Goal: Task Accomplishment & Management: Manage account settings

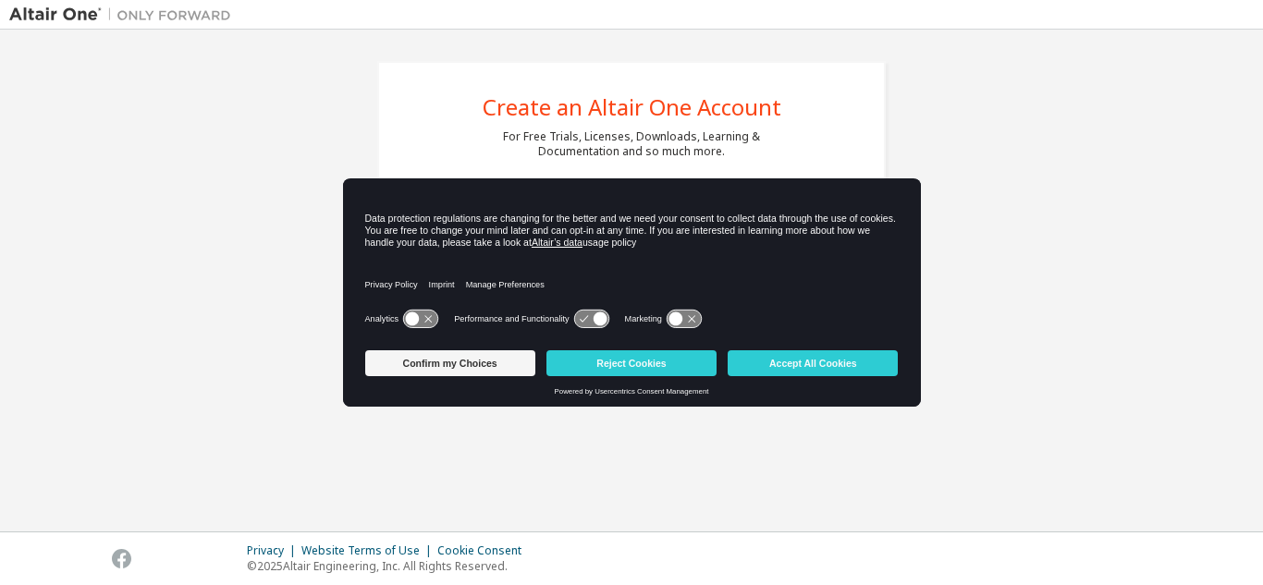
click at [594, 322] on icon at bounding box center [599, 319] width 14 height 14
click at [585, 322] on icon at bounding box center [591, 320] width 34 height 18
click at [581, 322] on icon at bounding box center [591, 320] width 34 height 18
click at [428, 318] on icon at bounding box center [420, 320] width 34 height 18
click at [410, 318] on icon at bounding box center [420, 320] width 34 height 18
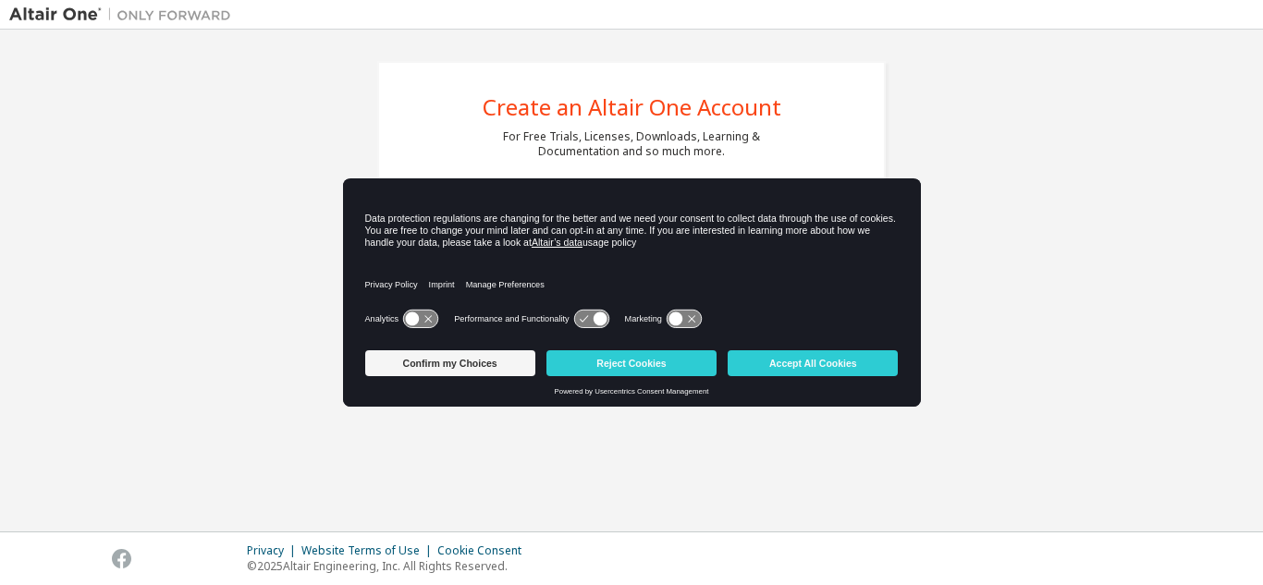
click at [421, 318] on icon at bounding box center [420, 320] width 34 height 18
click at [412, 311] on icon at bounding box center [420, 320] width 34 height 18
click at [651, 370] on button "Reject Cookies" at bounding box center [631, 363] width 170 height 26
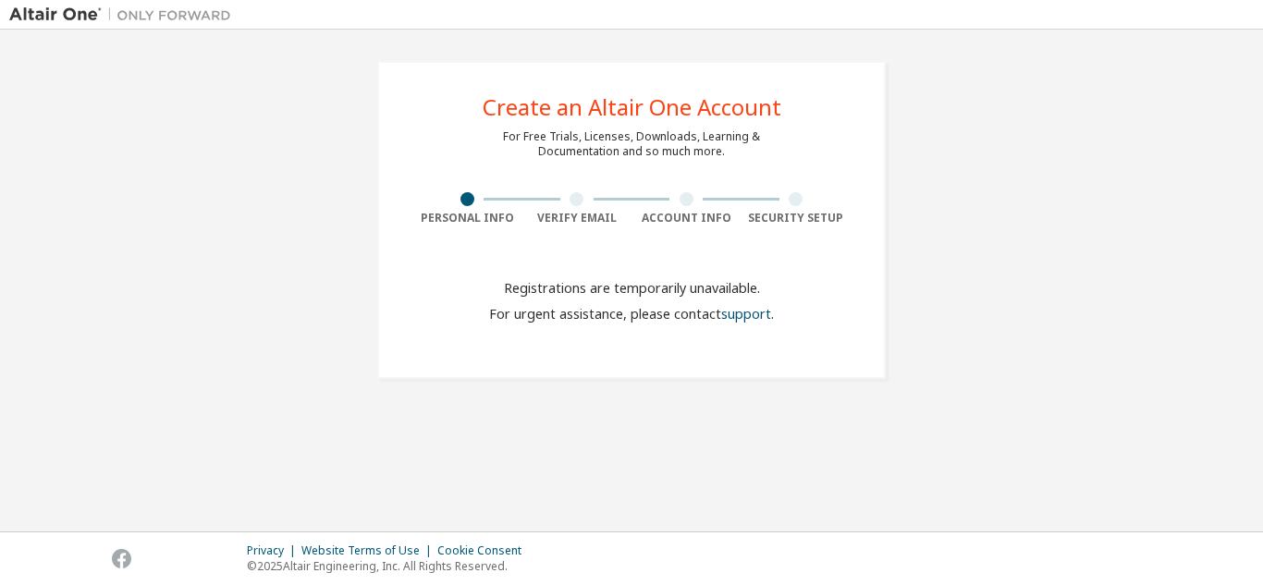
click at [576, 198] on div at bounding box center [576, 199] width 14 height 14
click at [461, 202] on div at bounding box center [467, 199] width 14 height 14
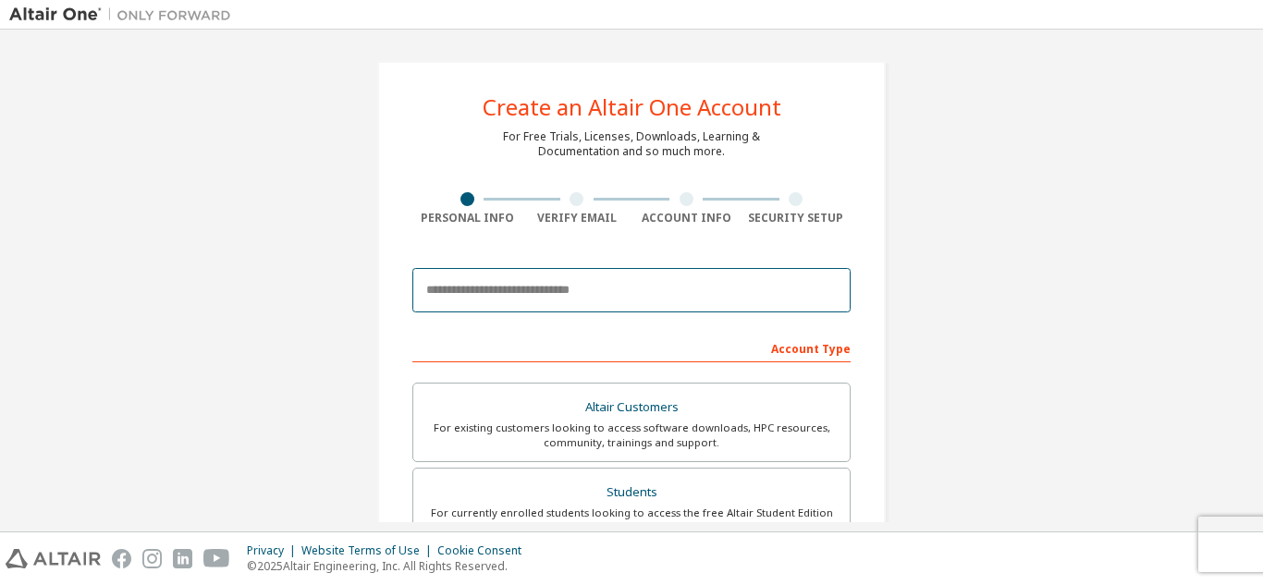
click at [470, 302] on input "email" at bounding box center [631, 290] width 438 height 44
type input "**********"
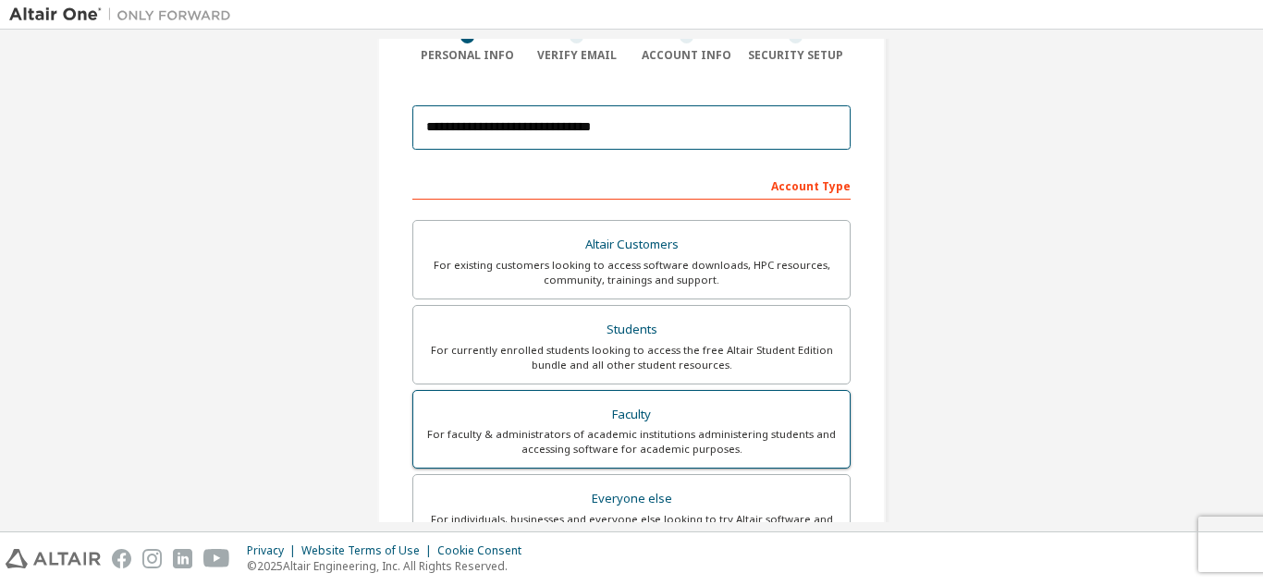
scroll to position [185, 0]
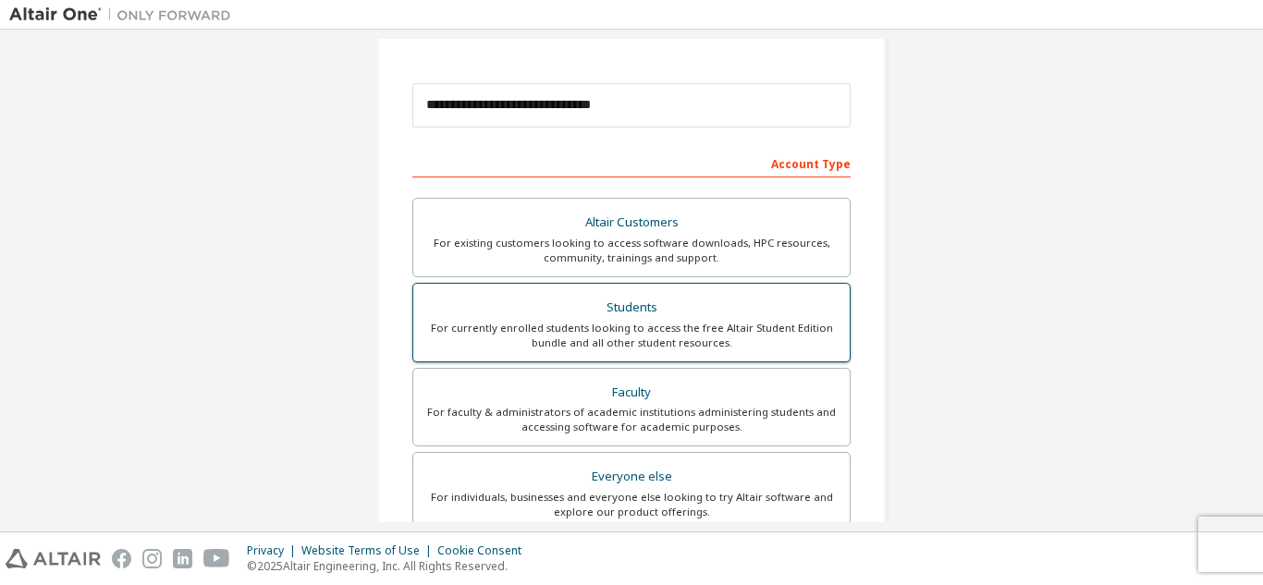
click at [494, 313] on div "Students" at bounding box center [631, 308] width 414 height 26
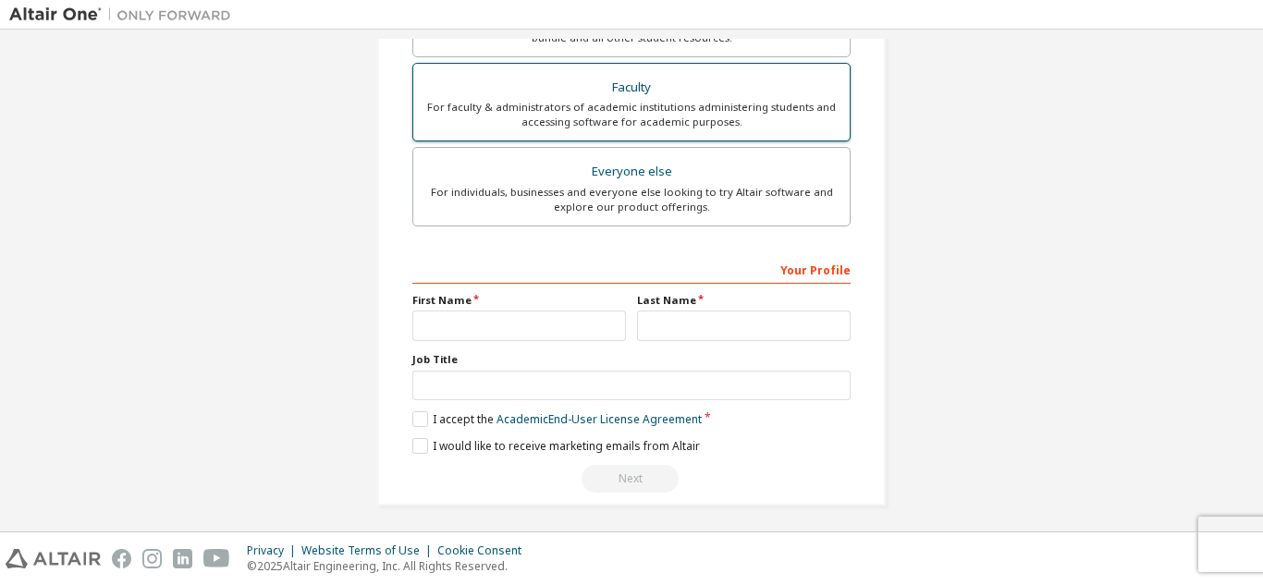
scroll to position [495, 0]
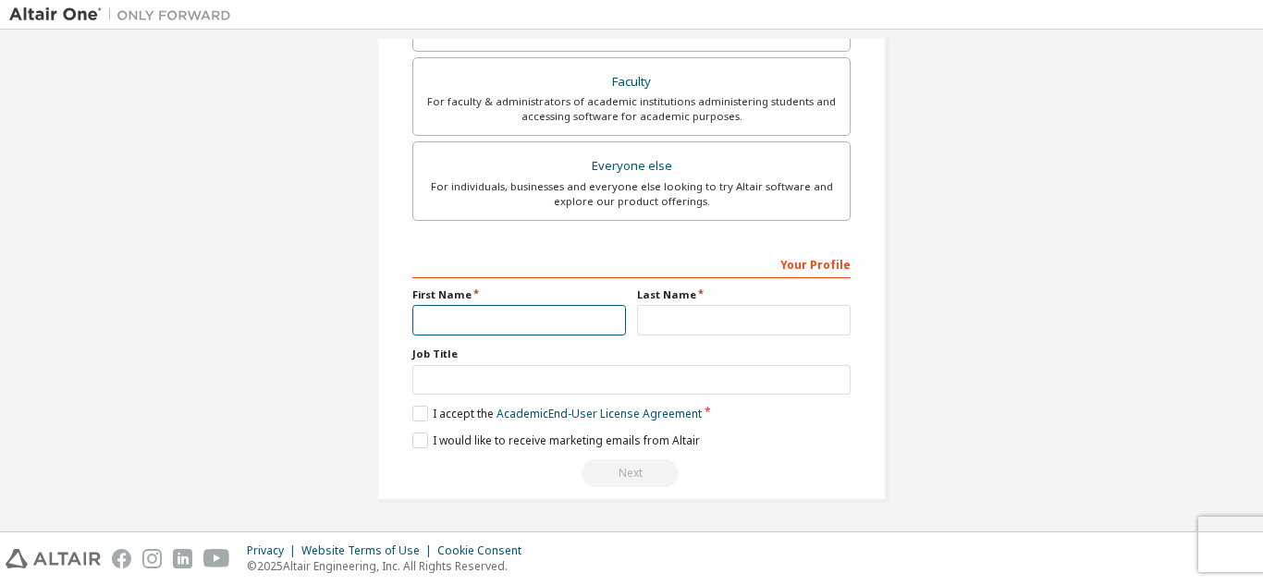
click at [490, 327] on input "text" at bounding box center [519, 320] width 214 height 31
type input "**********"
click at [631, 325] on div "Last Name" at bounding box center [743, 311] width 225 height 48
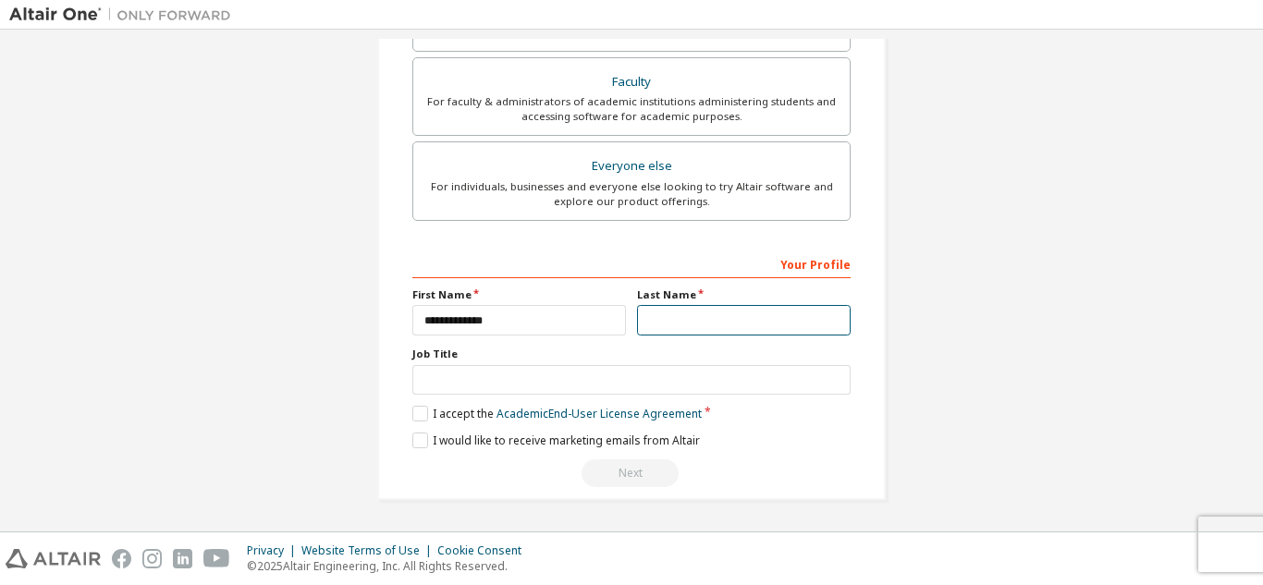
click at [643, 323] on input "text" at bounding box center [744, 320] width 214 height 31
type input "**********"
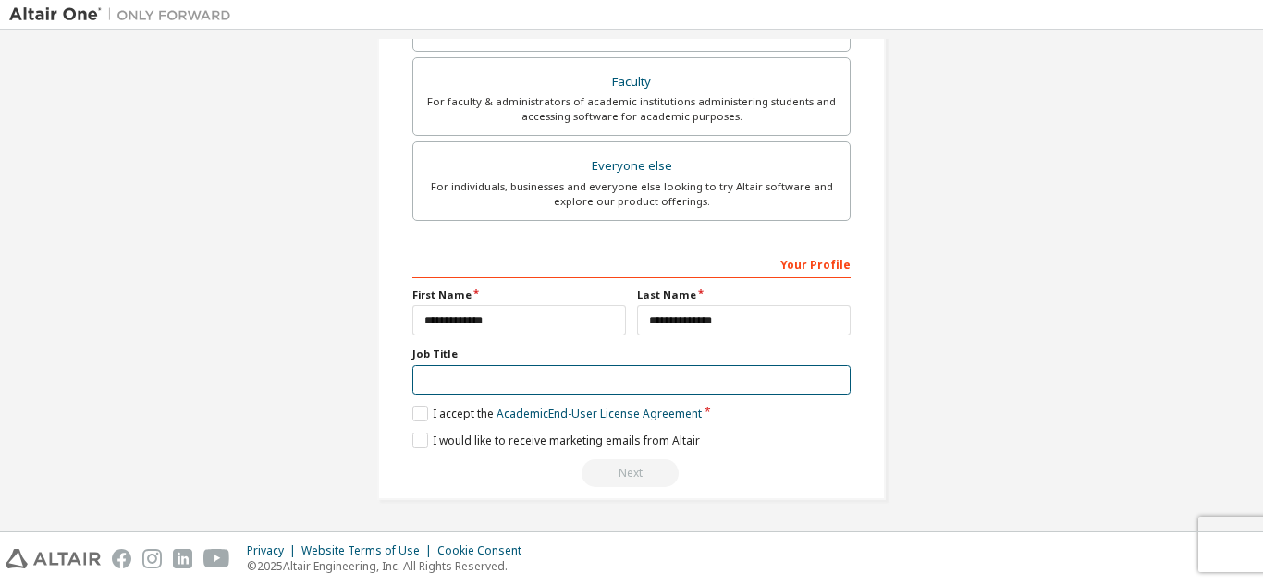
click at [581, 378] on input "text" at bounding box center [631, 380] width 438 height 31
type input "*"
type input "*******"
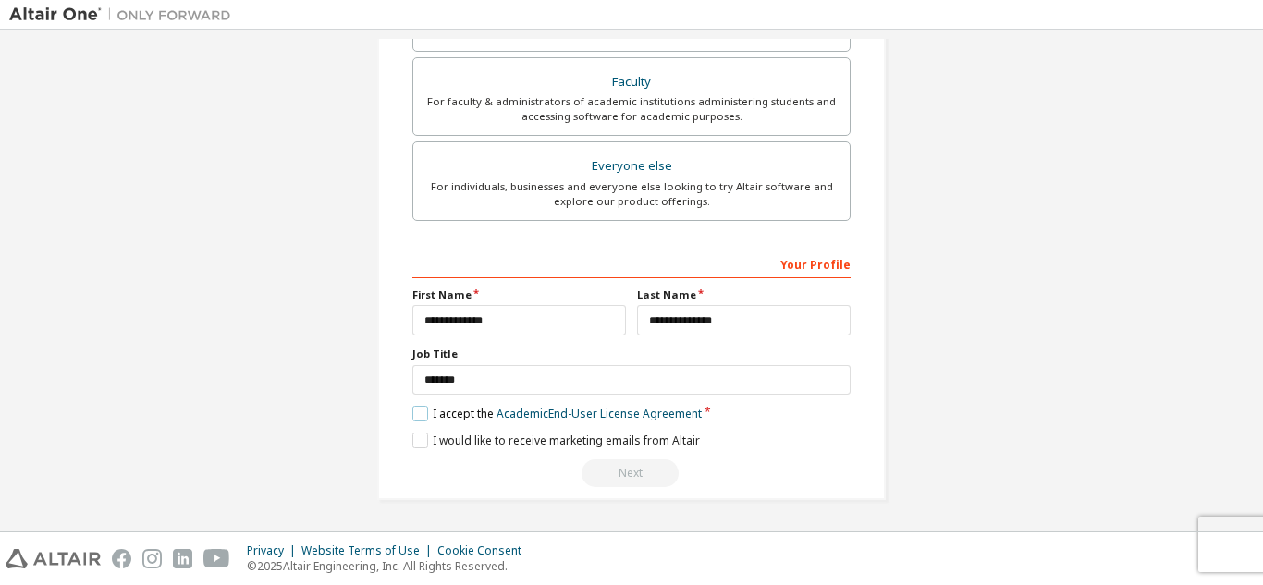
click at [412, 411] on label "I accept the Academic End-User License Agreement" at bounding box center [556, 414] width 289 height 16
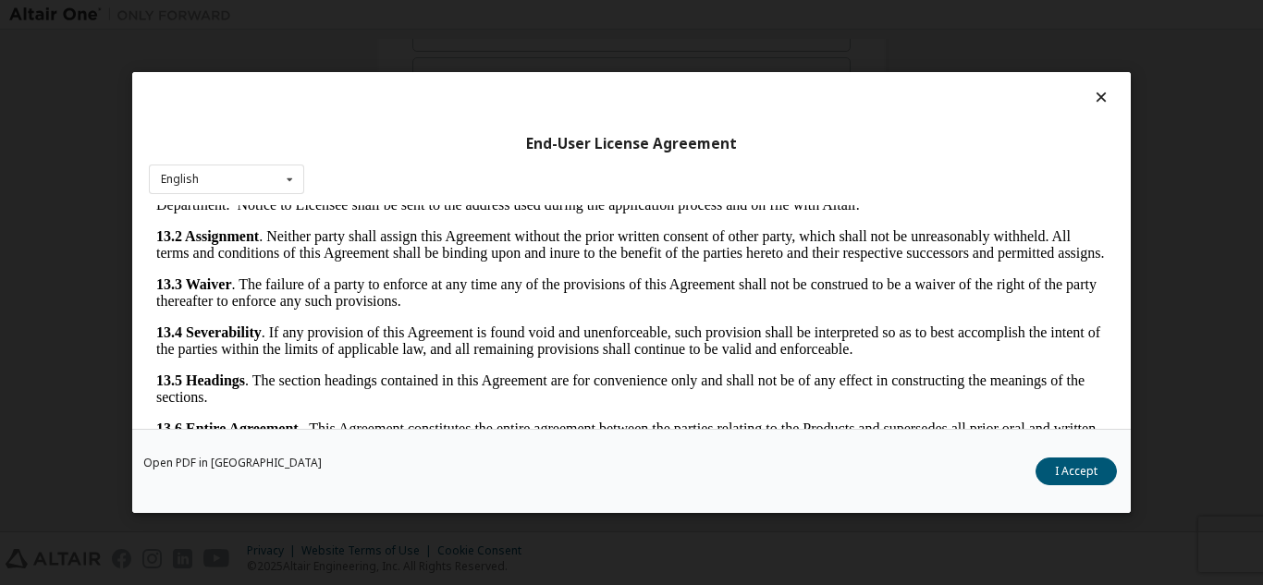
scroll to position [3069, 0]
click at [1065, 477] on button "I Accept" at bounding box center [1075, 472] width 81 height 28
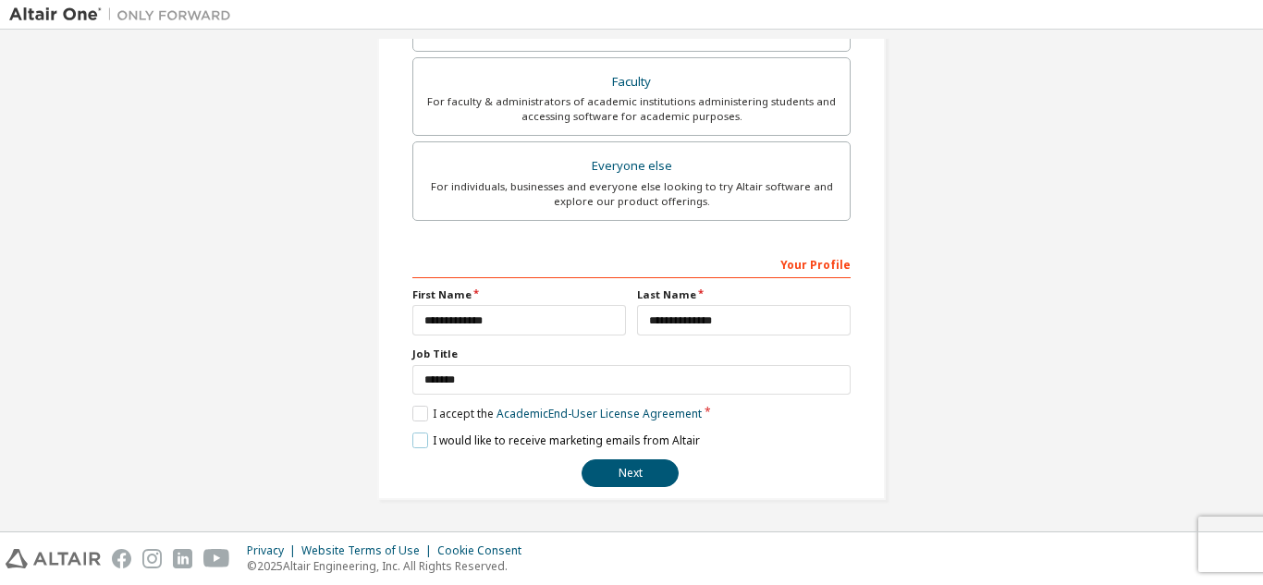
click at [418, 446] on label "I would like to receive marketing emails from Altair" at bounding box center [555, 441] width 287 height 16
click at [418, 442] on label "I would like to receive marketing emails from Altair" at bounding box center [555, 441] width 287 height 16
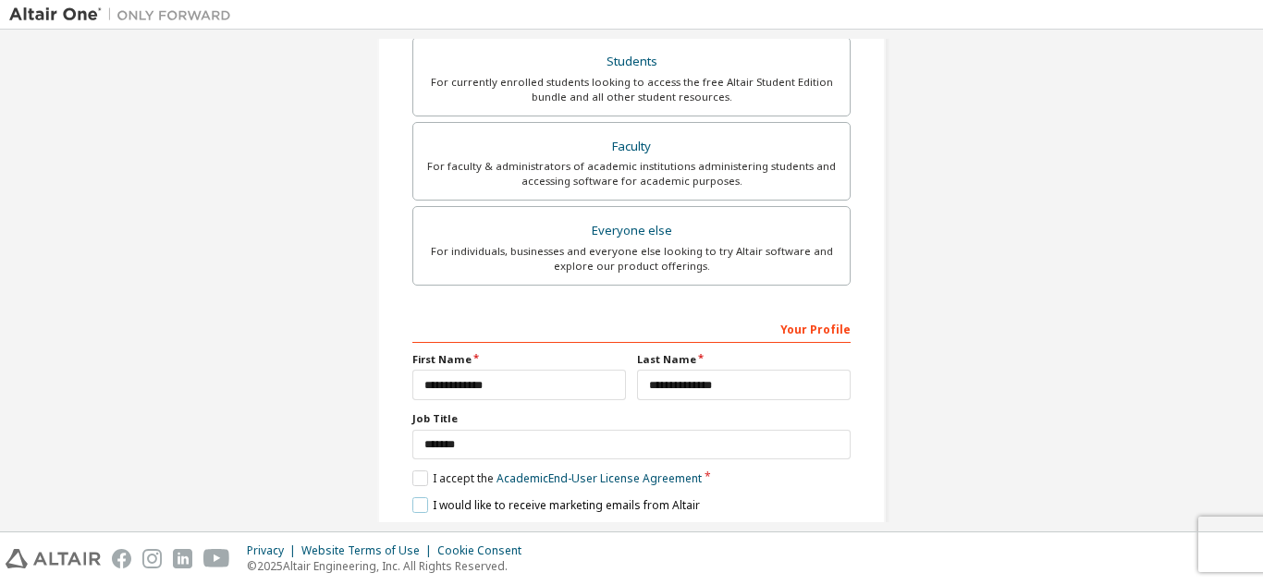
scroll to position [495, 0]
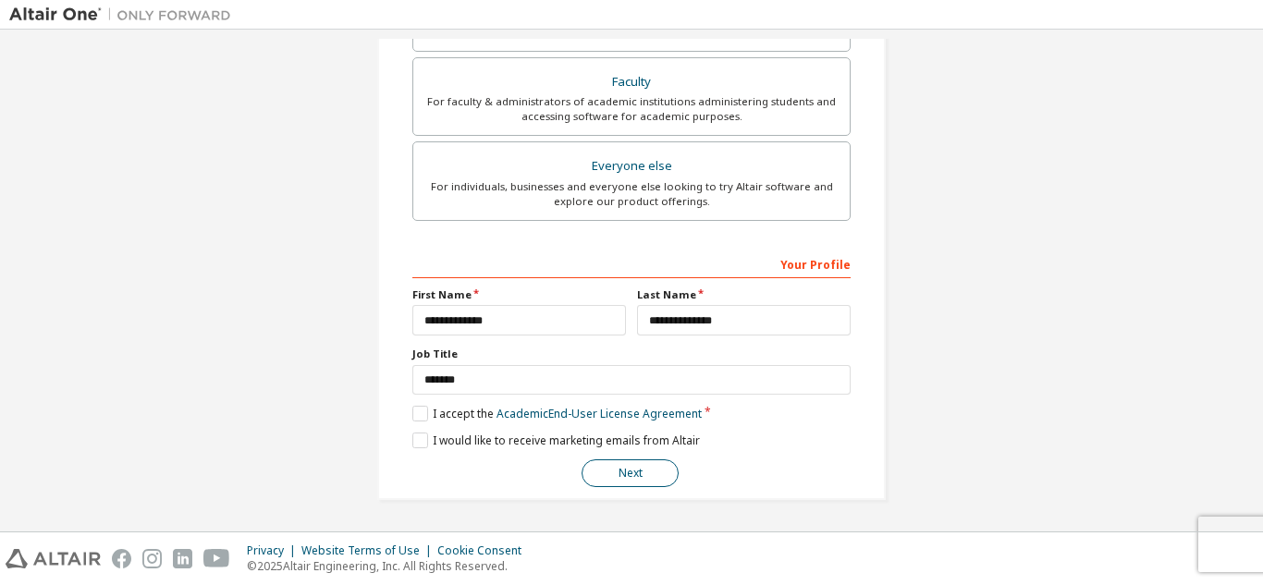
click at [616, 474] on button "Next" at bounding box center [629, 473] width 97 height 28
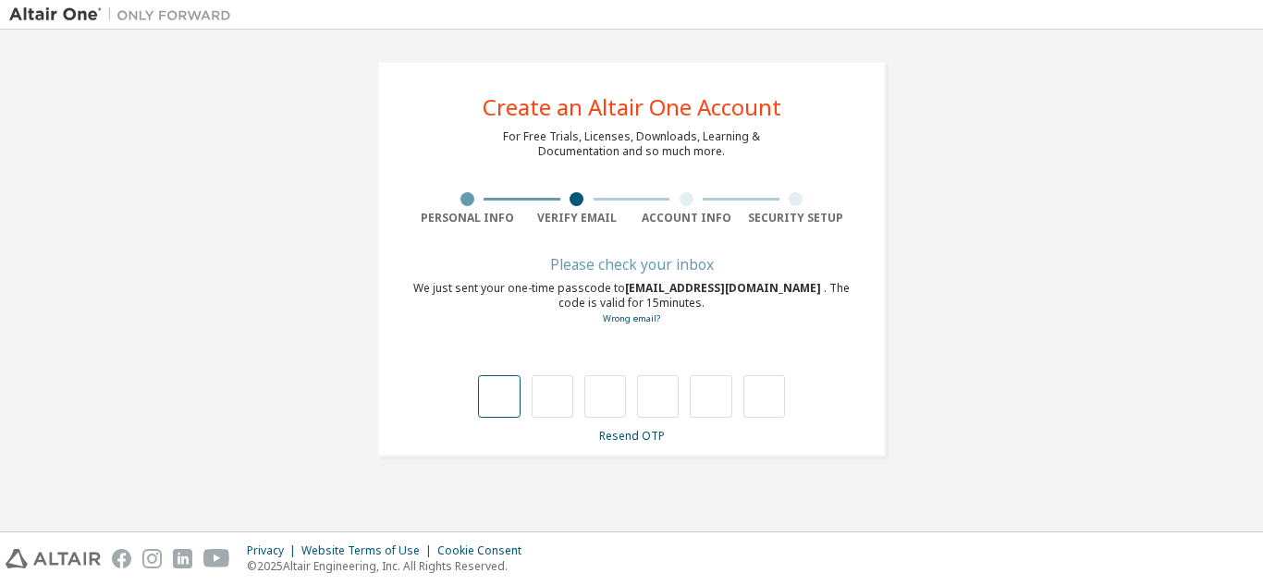
type input "*"
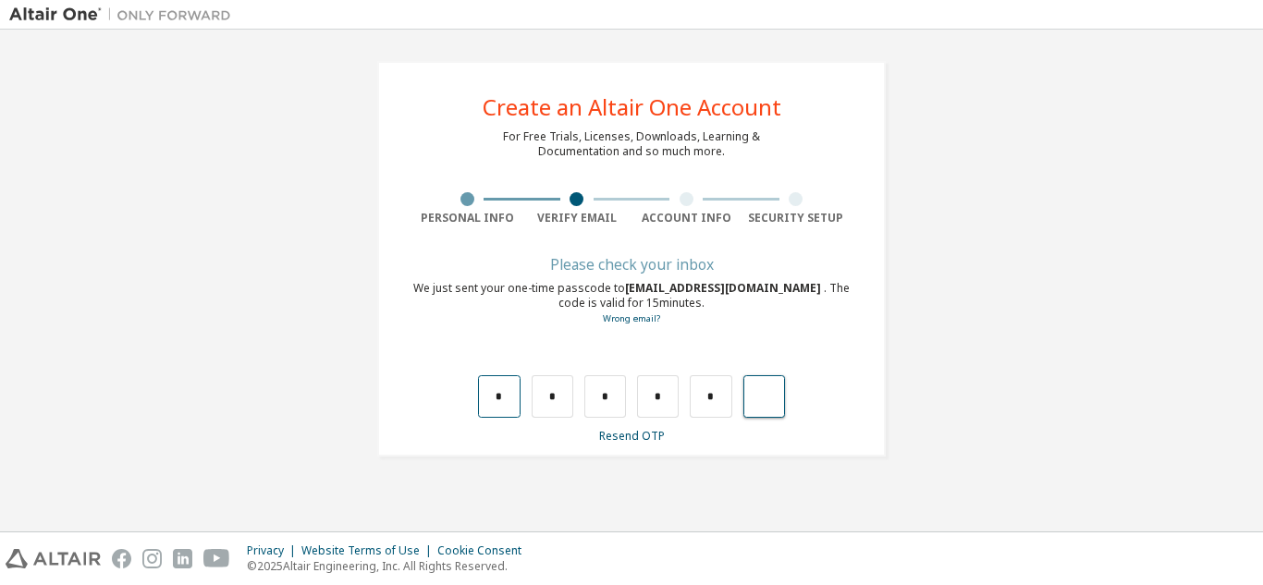
type input "*"
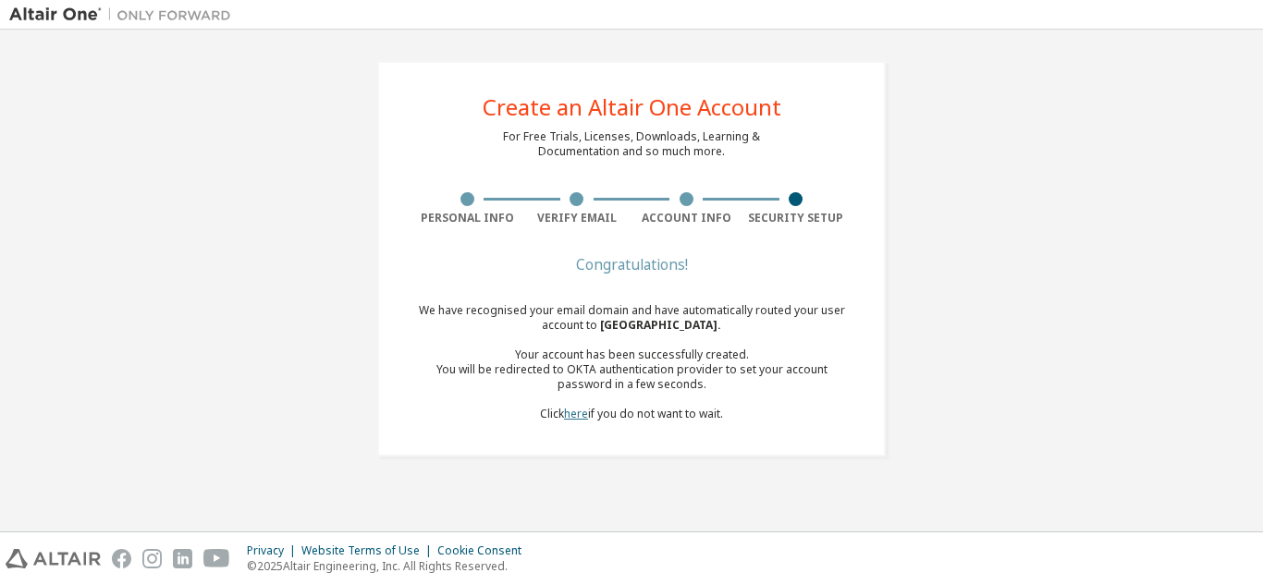
click at [574, 419] on link "here" at bounding box center [576, 414] width 24 height 16
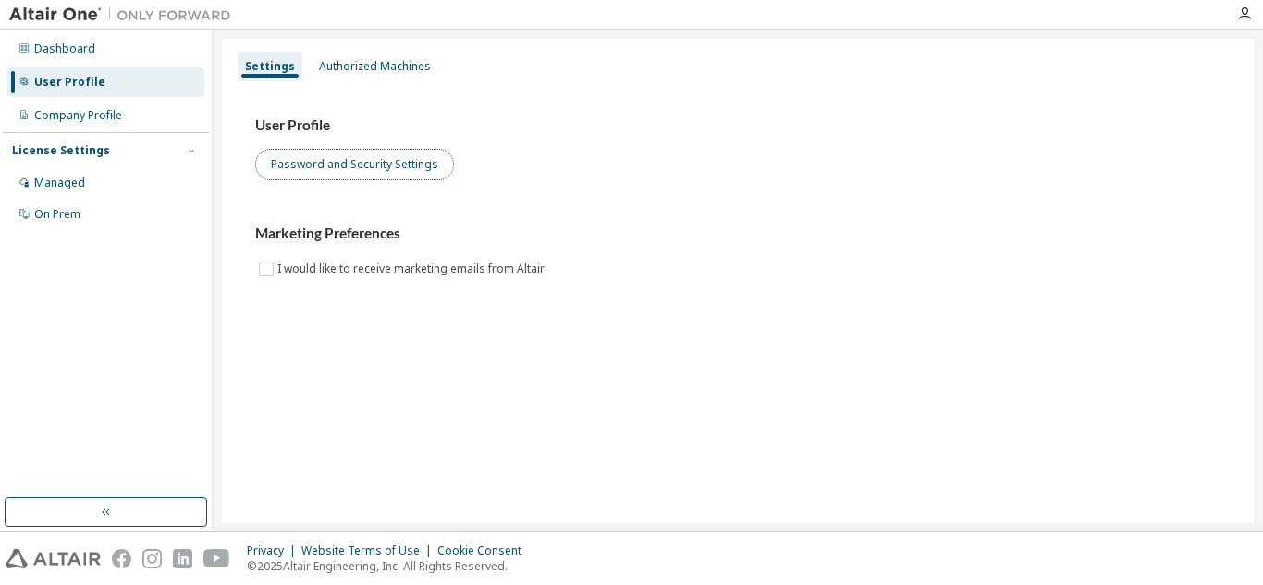
click at [313, 165] on button "Password and Security Settings" at bounding box center [354, 164] width 199 height 31
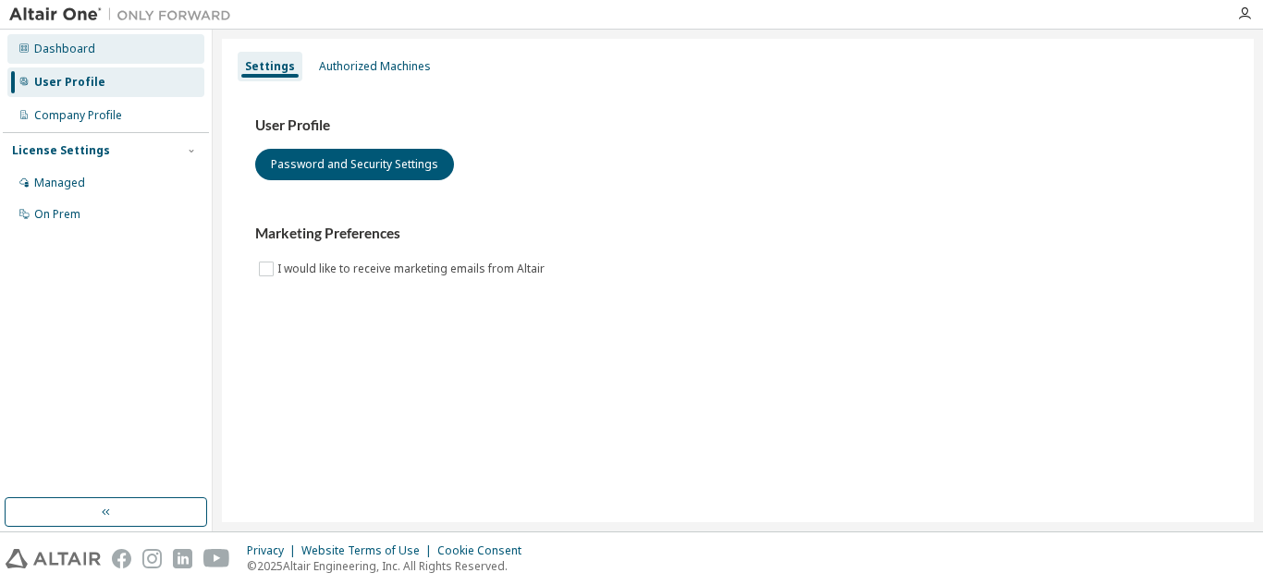
click at [70, 45] on div "Dashboard" at bounding box center [64, 49] width 61 height 15
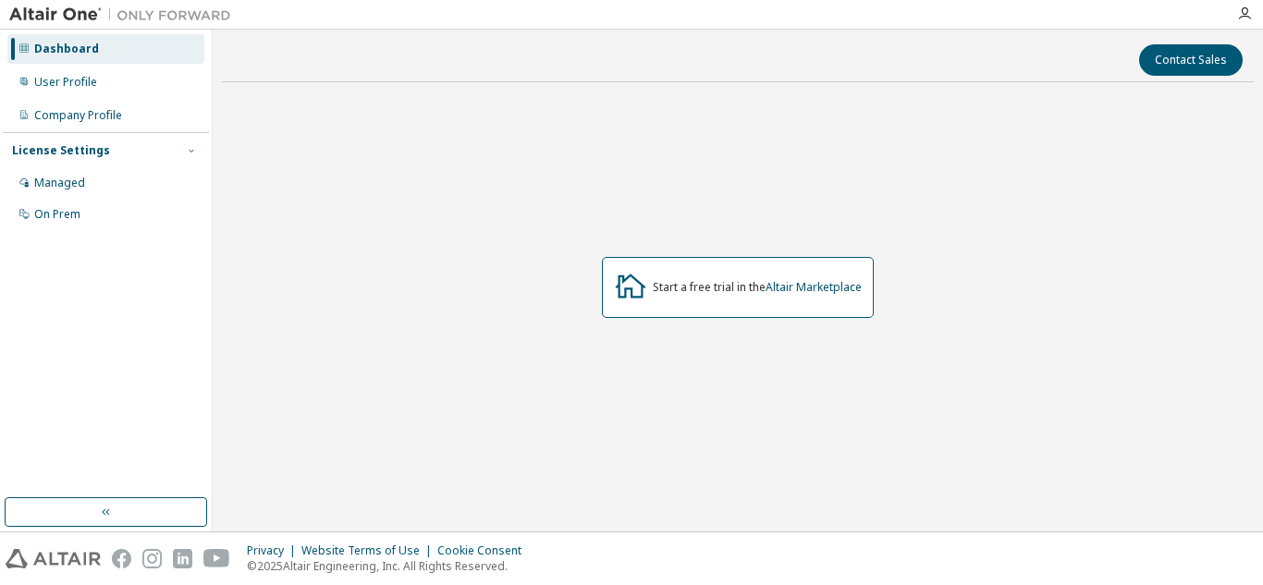
drag, startPoint x: 127, startPoint y: 172, endPoint x: 185, endPoint y: 149, distance: 62.6
click at [174, 165] on div "License Settings Managed On Prem" at bounding box center [106, 181] width 206 height 99
click at [1249, 13] on icon "button" at bounding box center [1244, 13] width 15 height 15
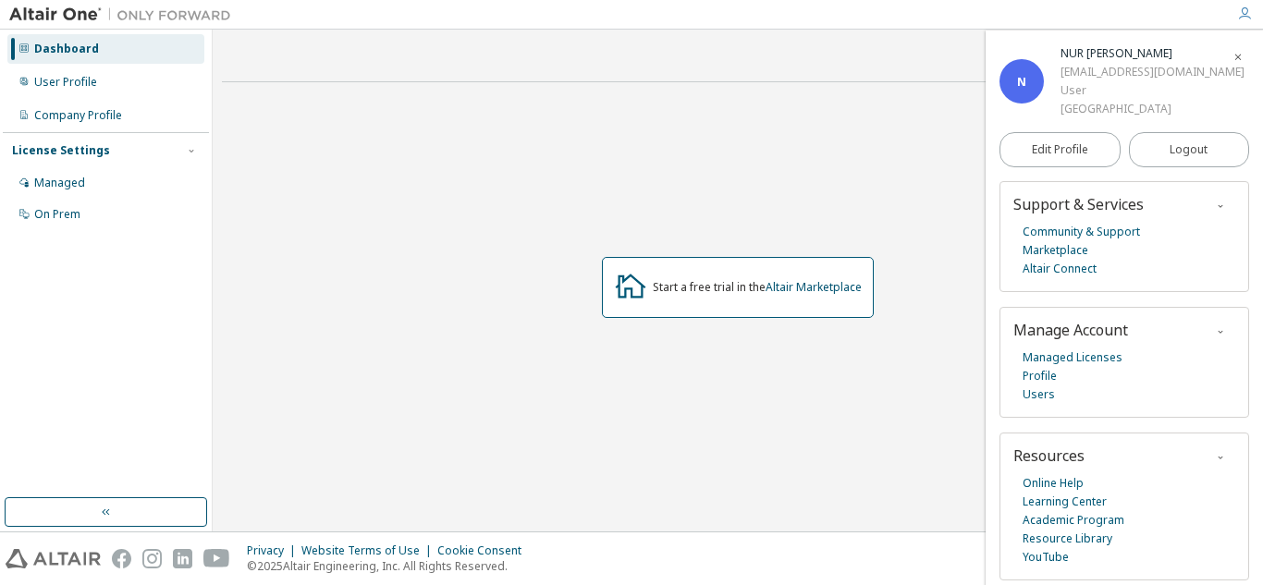
scroll to position [56, 0]
click at [462, 118] on div "Start a free trial in the Altair Marketplace" at bounding box center [737, 287] width 1031 height 380
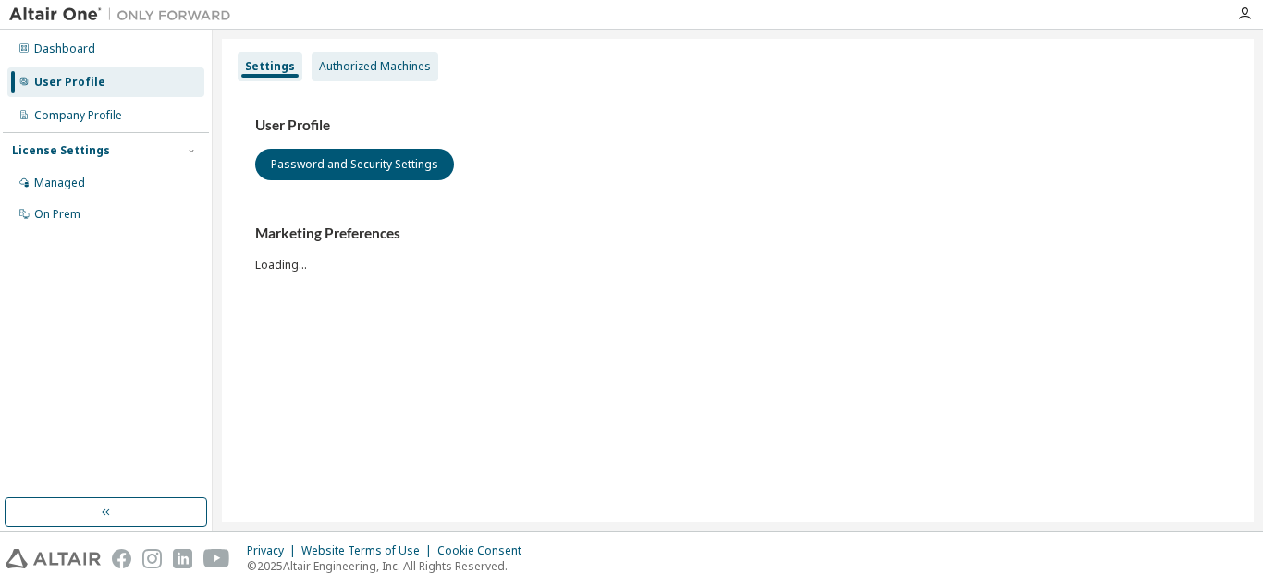
click at [372, 62] on div "Authorized Machines" at bounding box center [375, 66] width 112 height 15
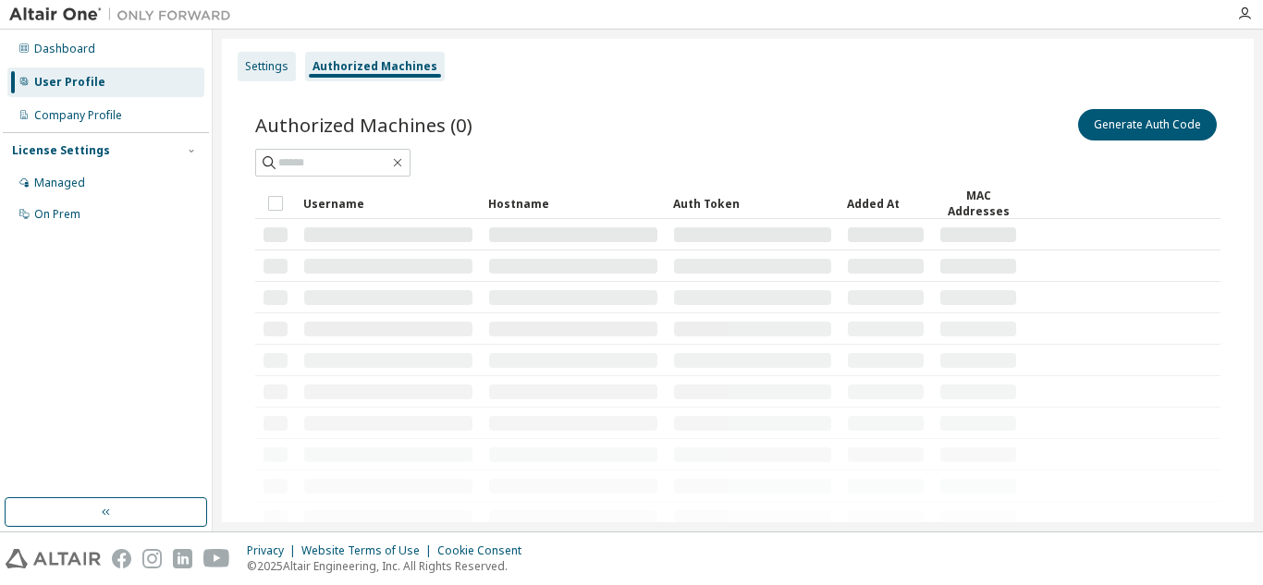
click at [277, 63] on div "Settings" at bounding box center [266, 66] width 43 height 15
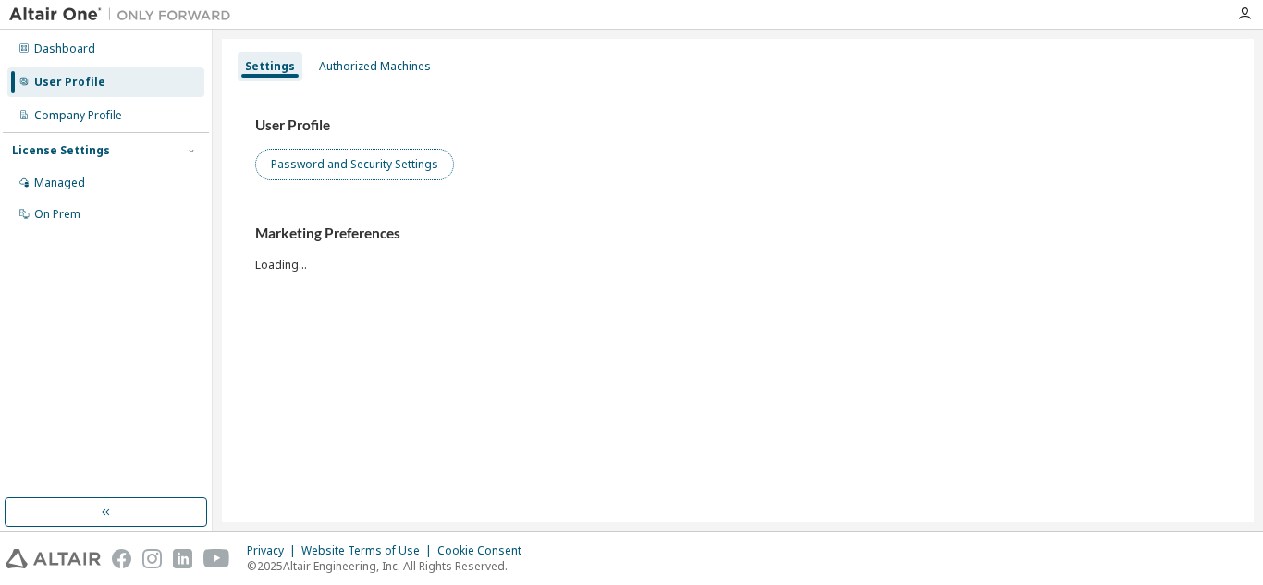
click at [306, 169] on button "Password and Security Settings" at bounding box center [354, 164] width 199 height 31
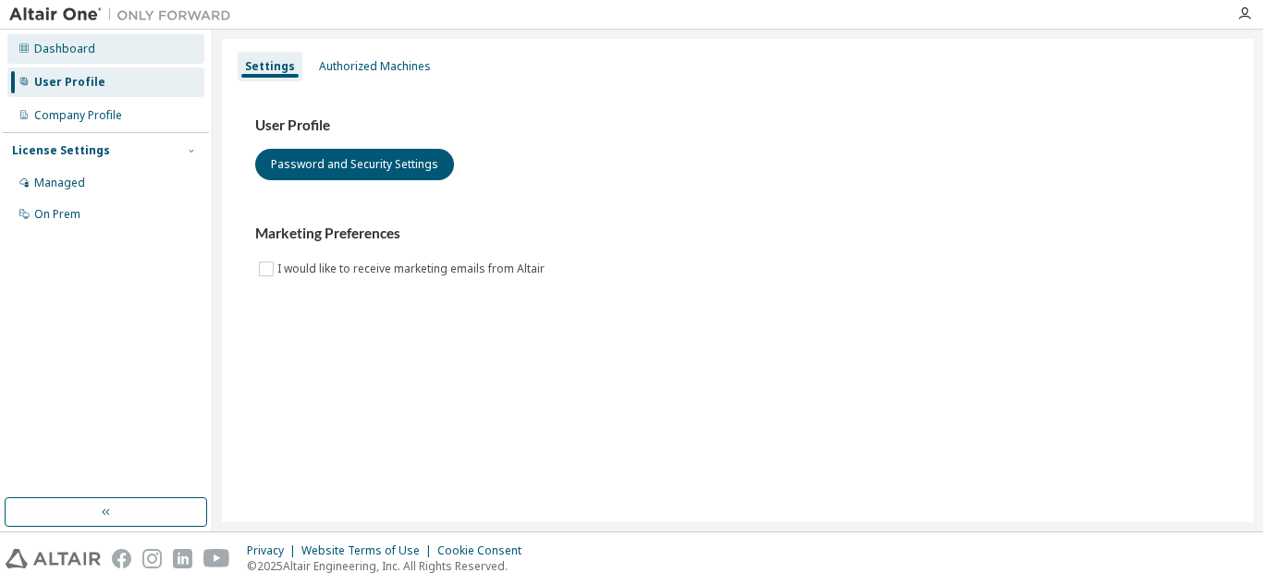
click at [63, 47] on div "Dashboard" at bounding box center [64, 49] width 61 height 15
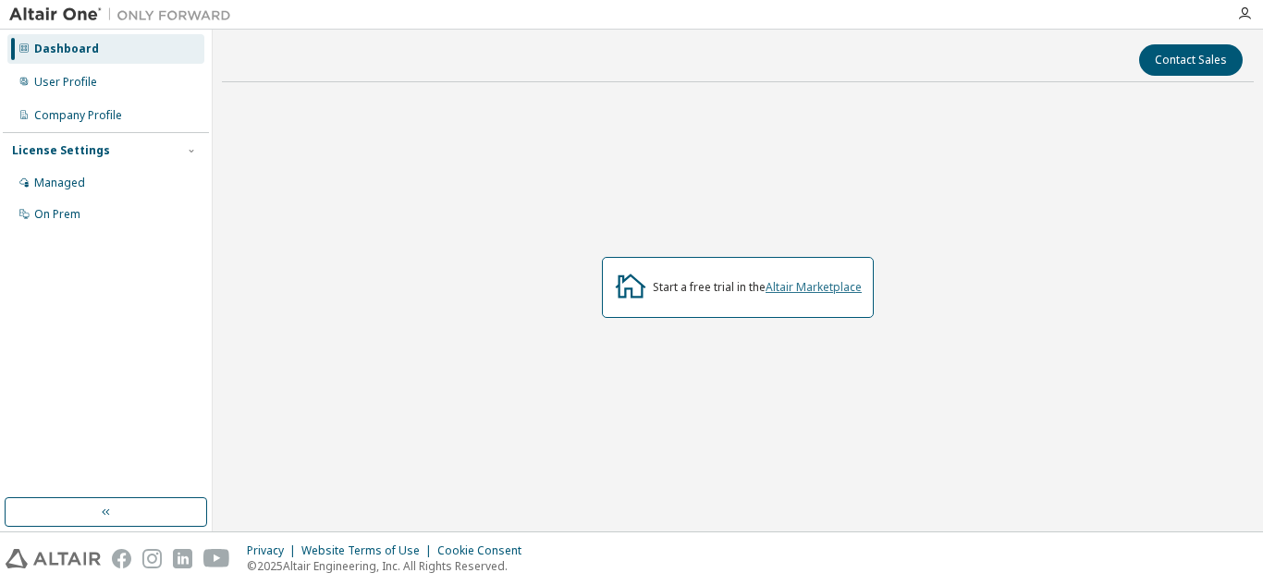
click at [783, 292] on link "Altair Marketplace" at bounding box center [813, 287] width 96 height 16
